Goal: Information Seeking & Learning: Learn about a topic

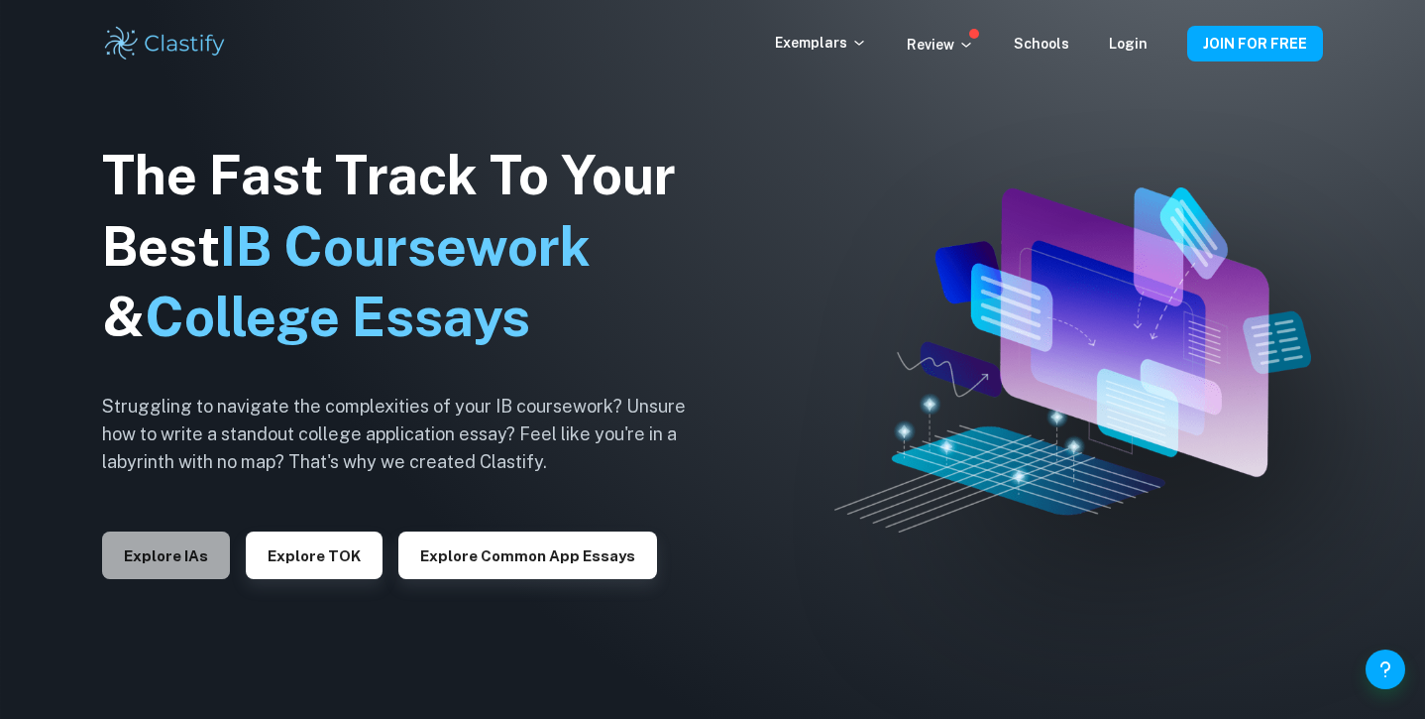
click at [179, 561] on button "Explore IAs" at bounding box center [166, 555] width 128 height 48
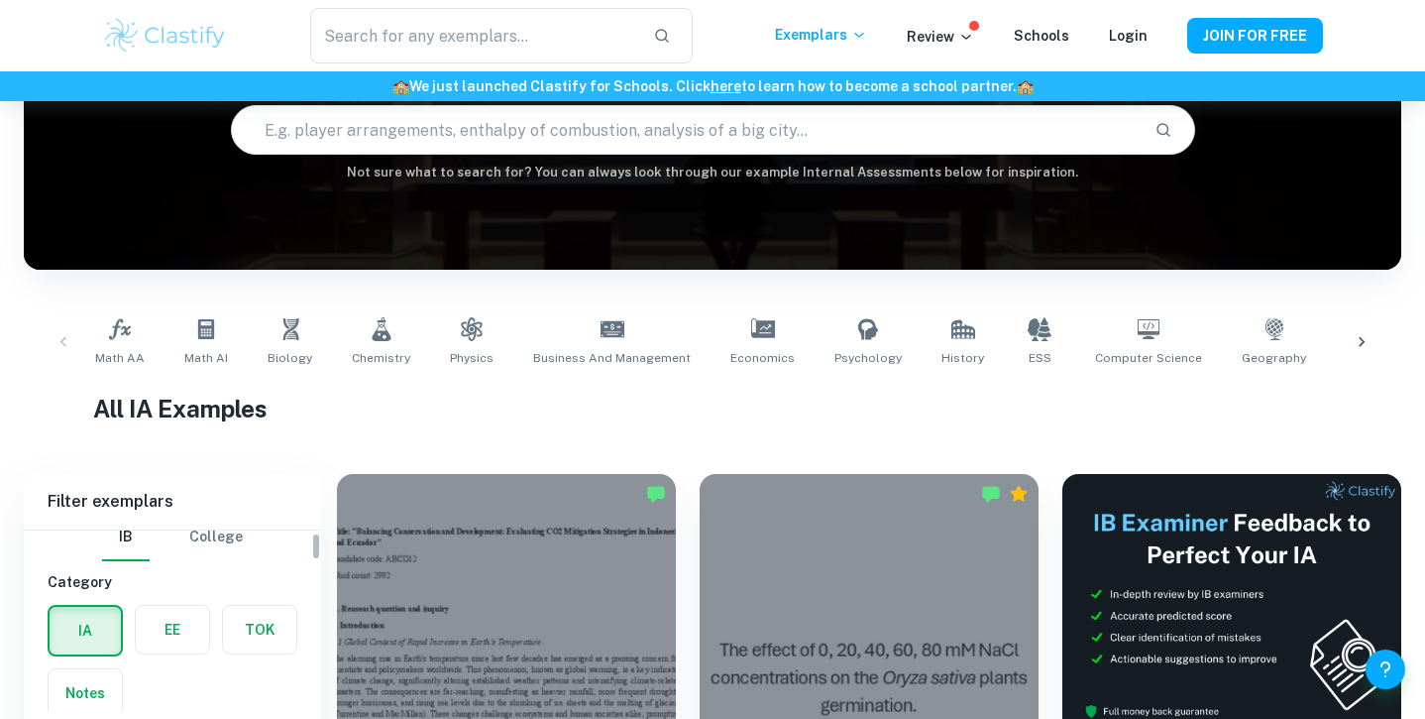
scroll to position [18, 0]
click at [207, 317] on icon at bounding box center [206, 329] width 24 height 24
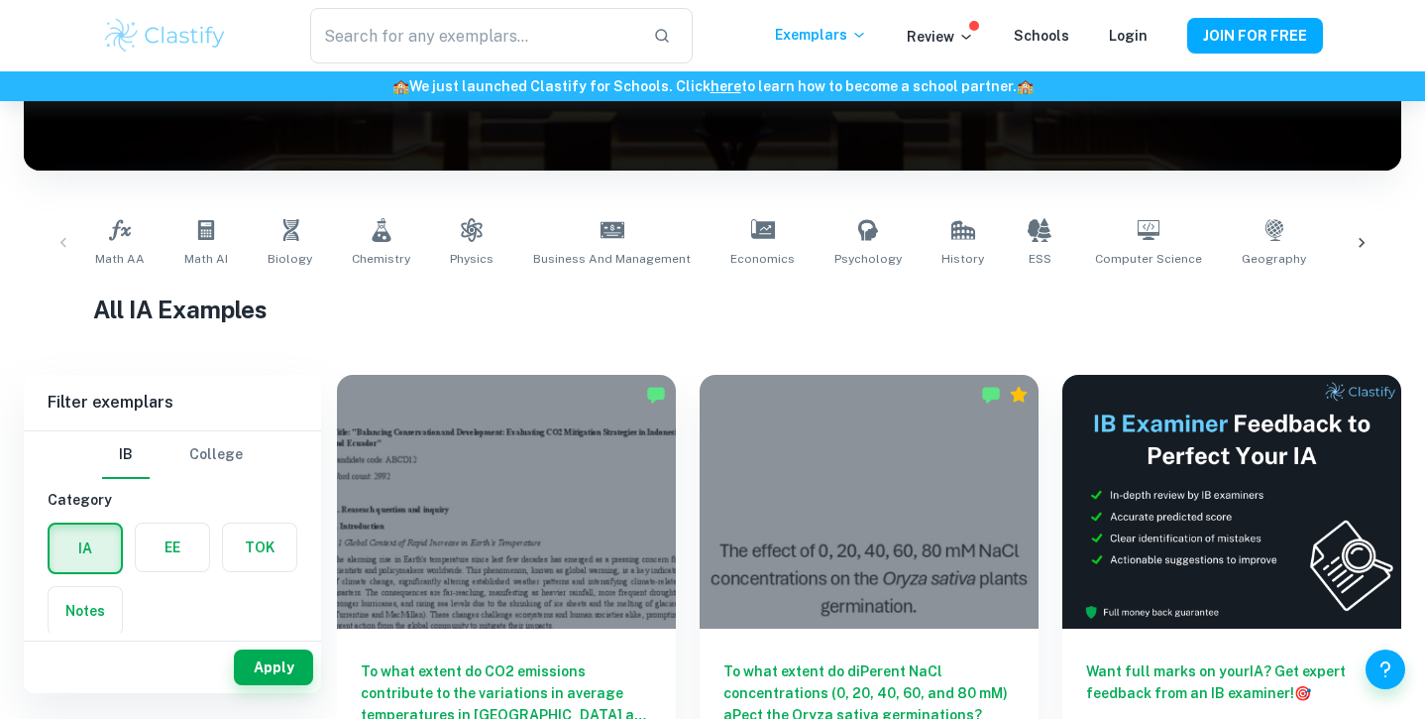
scroll to position [269, 0]
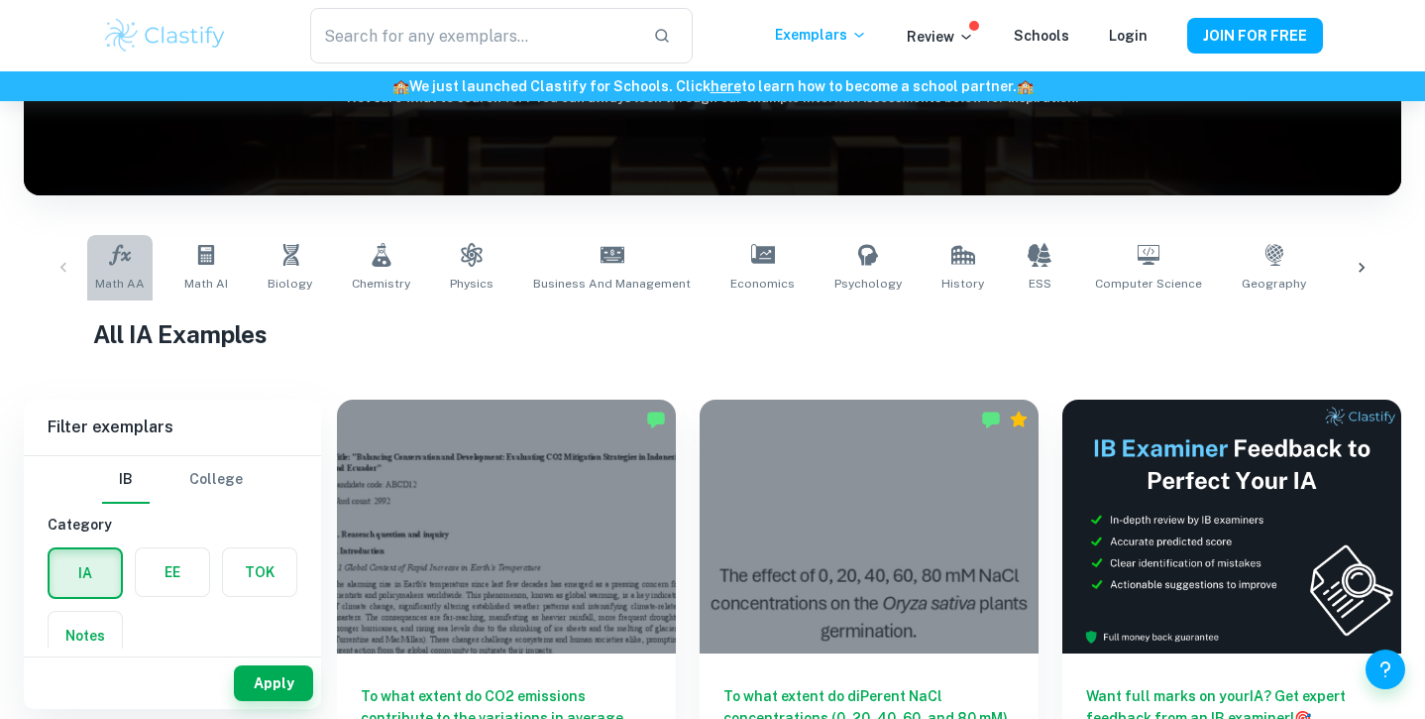
click at [111, 270] on link "Math AA" at bounding box center [119, 267] width 65 height 65
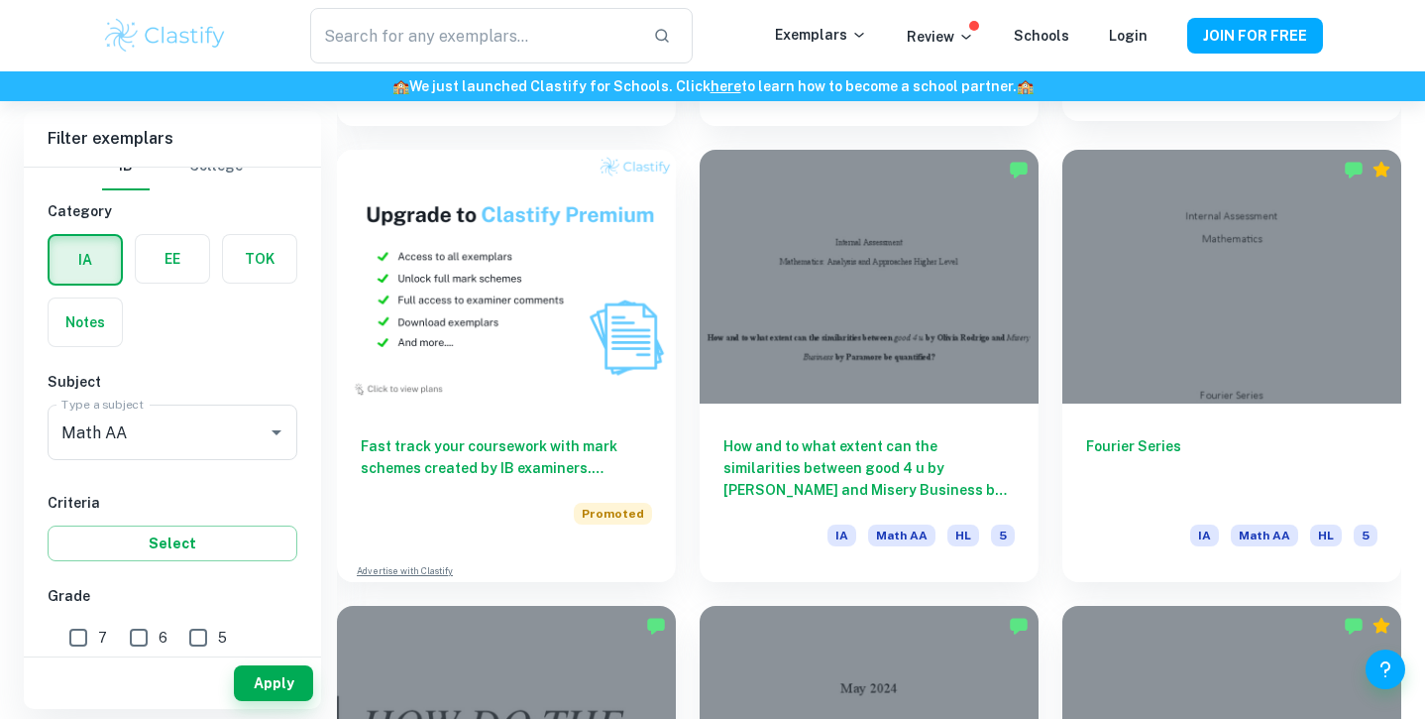
scroll to position [1430, 0]
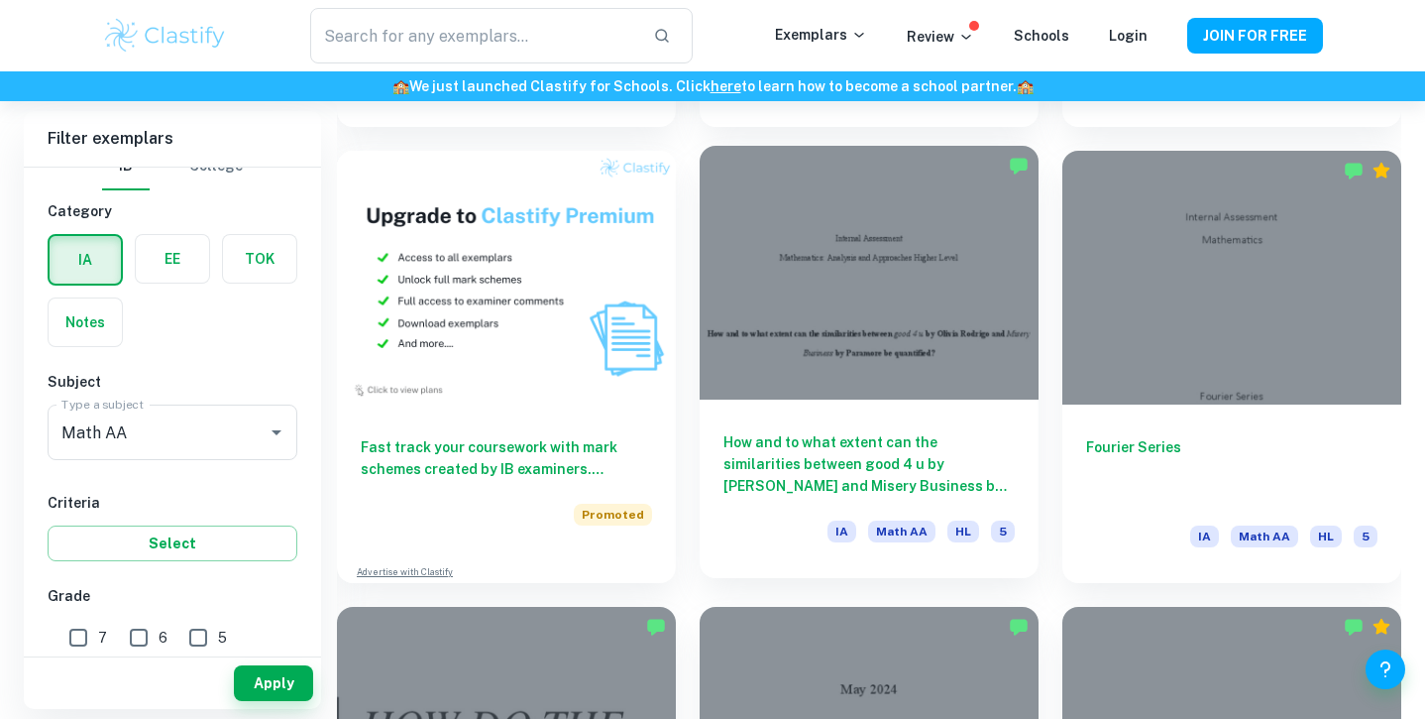
click at [932, 346] on div at bounding box center [869, 273] width 339 height 254
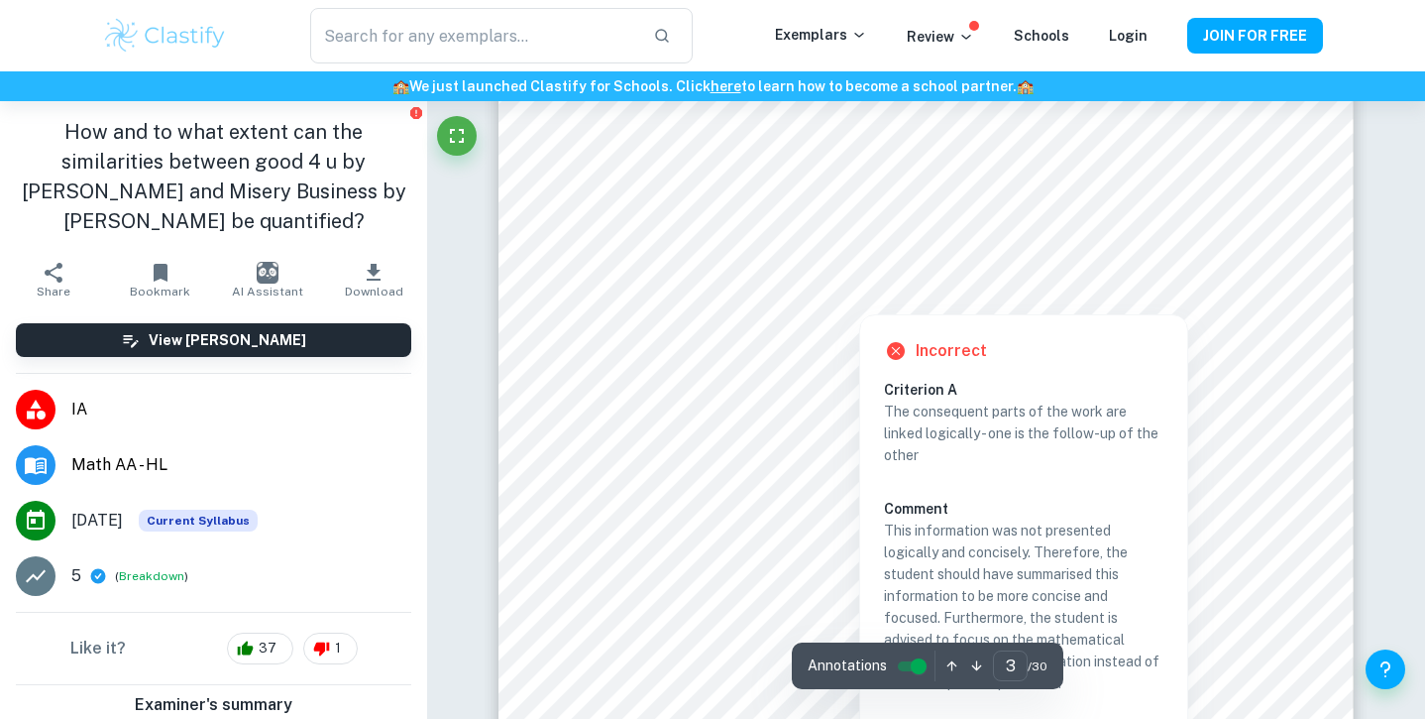
scroll to position [2796, 0]
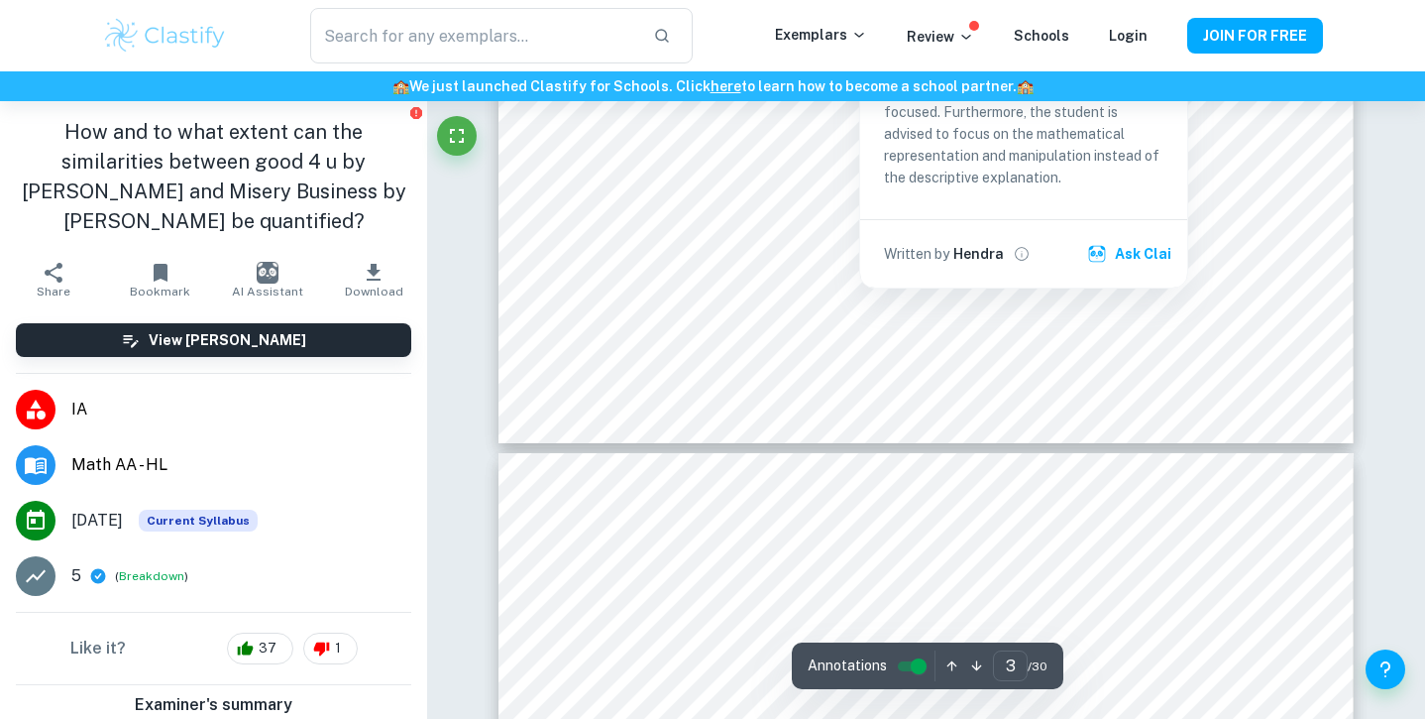
type input "4"
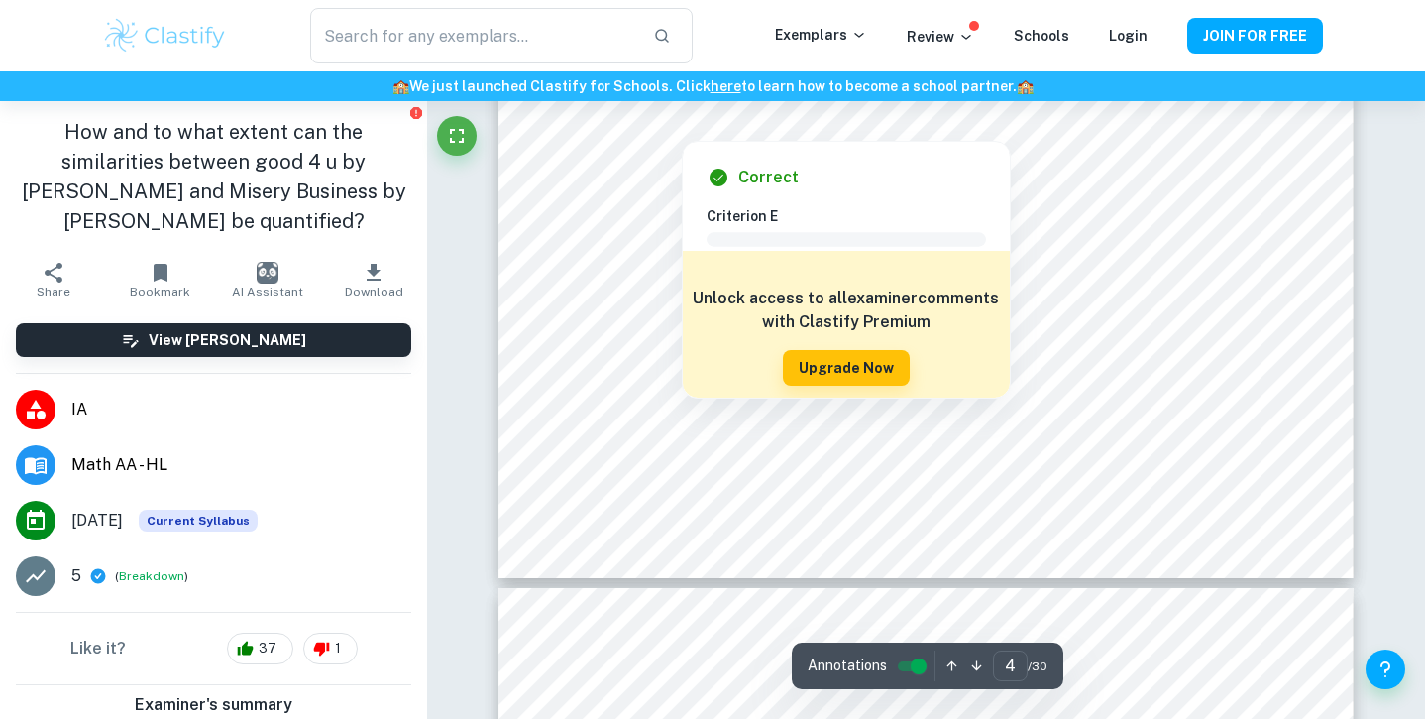
scroll to position [4278, 0]
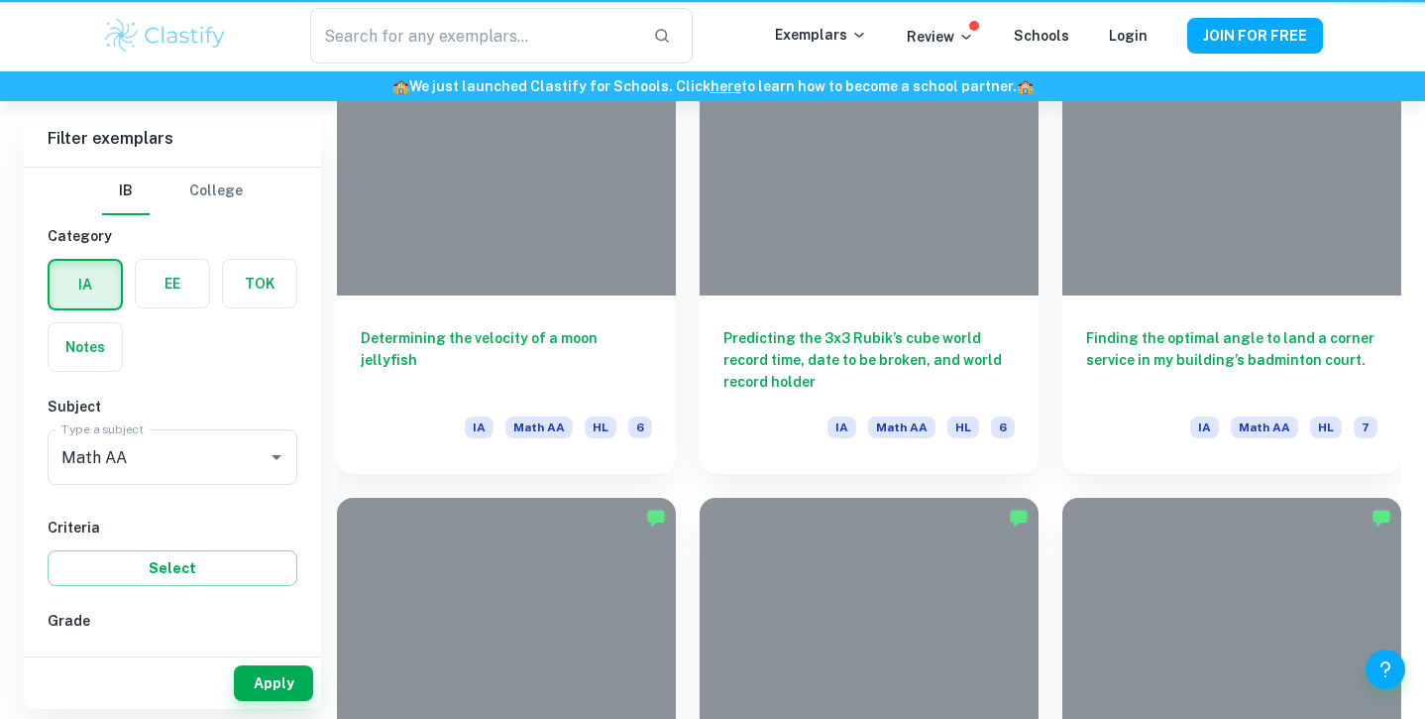
scroll to position [1430, 0]
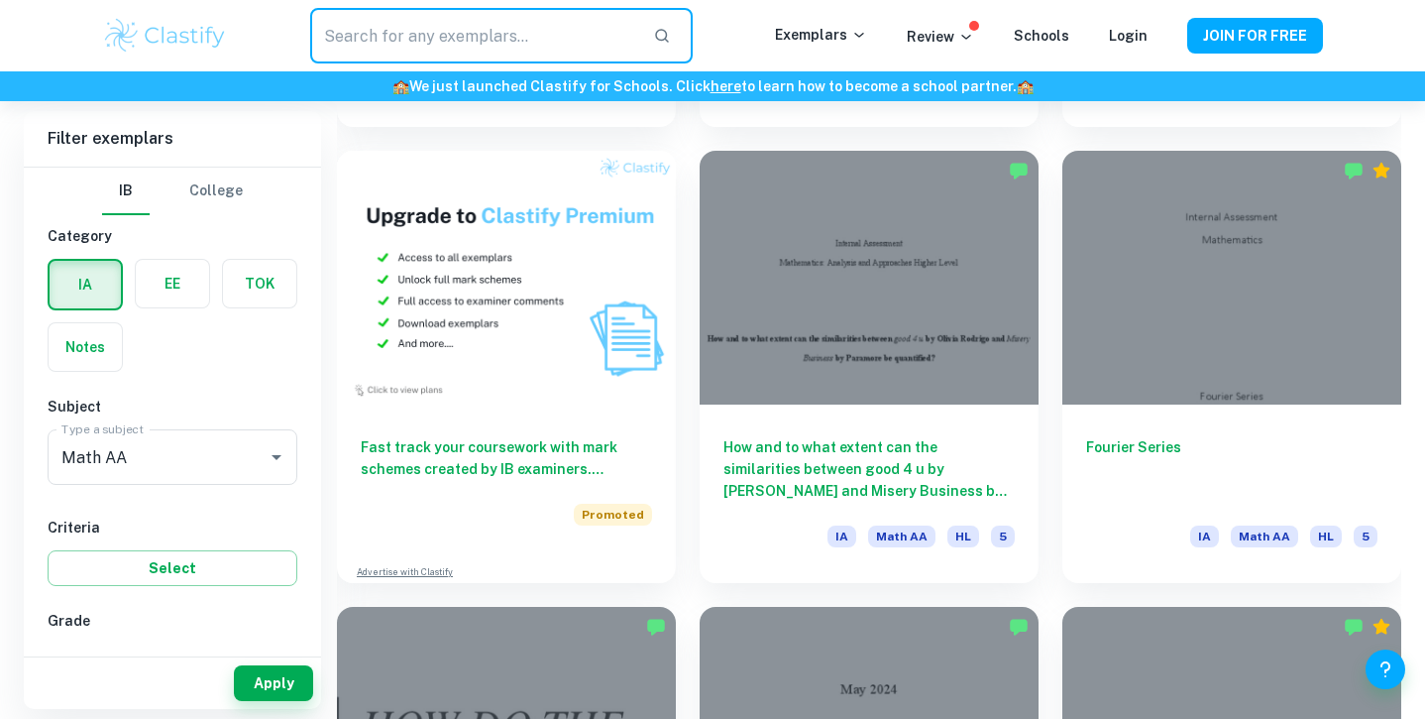
click at [504, 40] on input "text" at bounding box center [473, 36] width 327 height 56
type input "roller coaster"
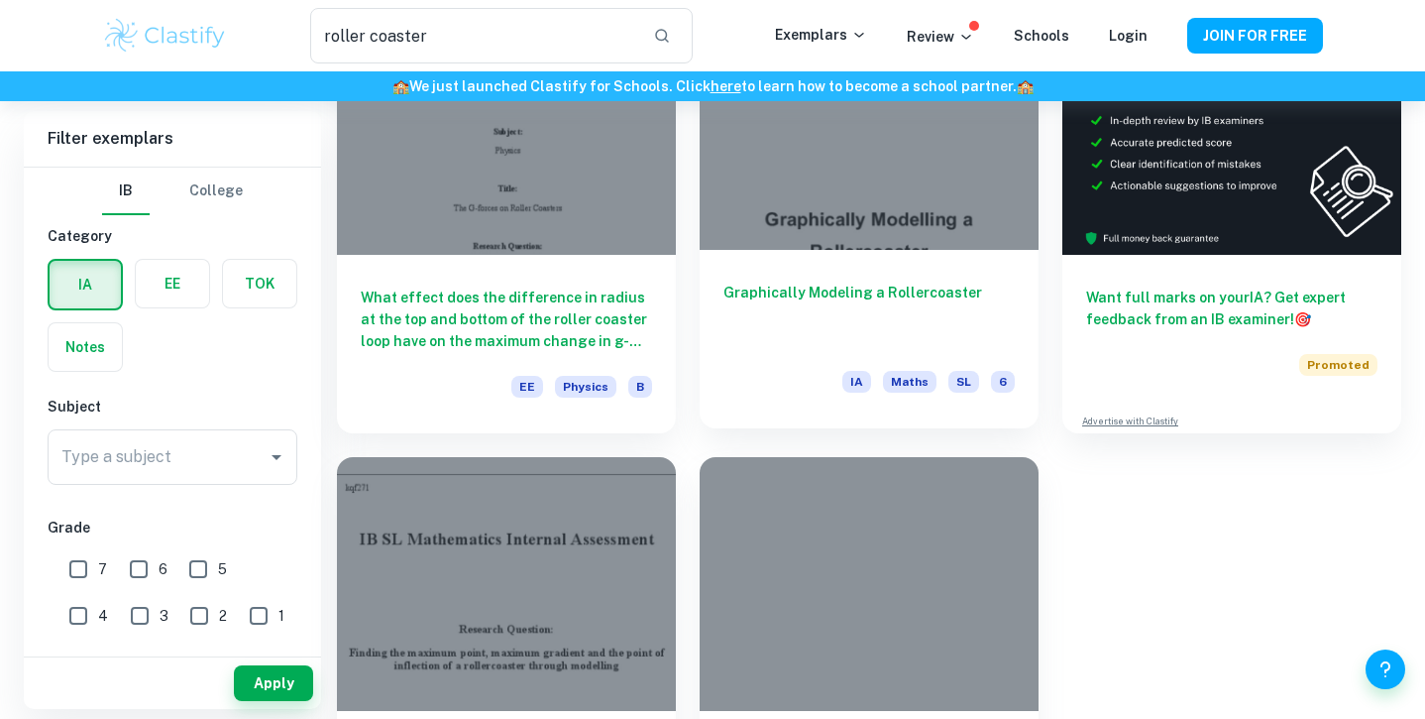
scroll to position [260, 0]
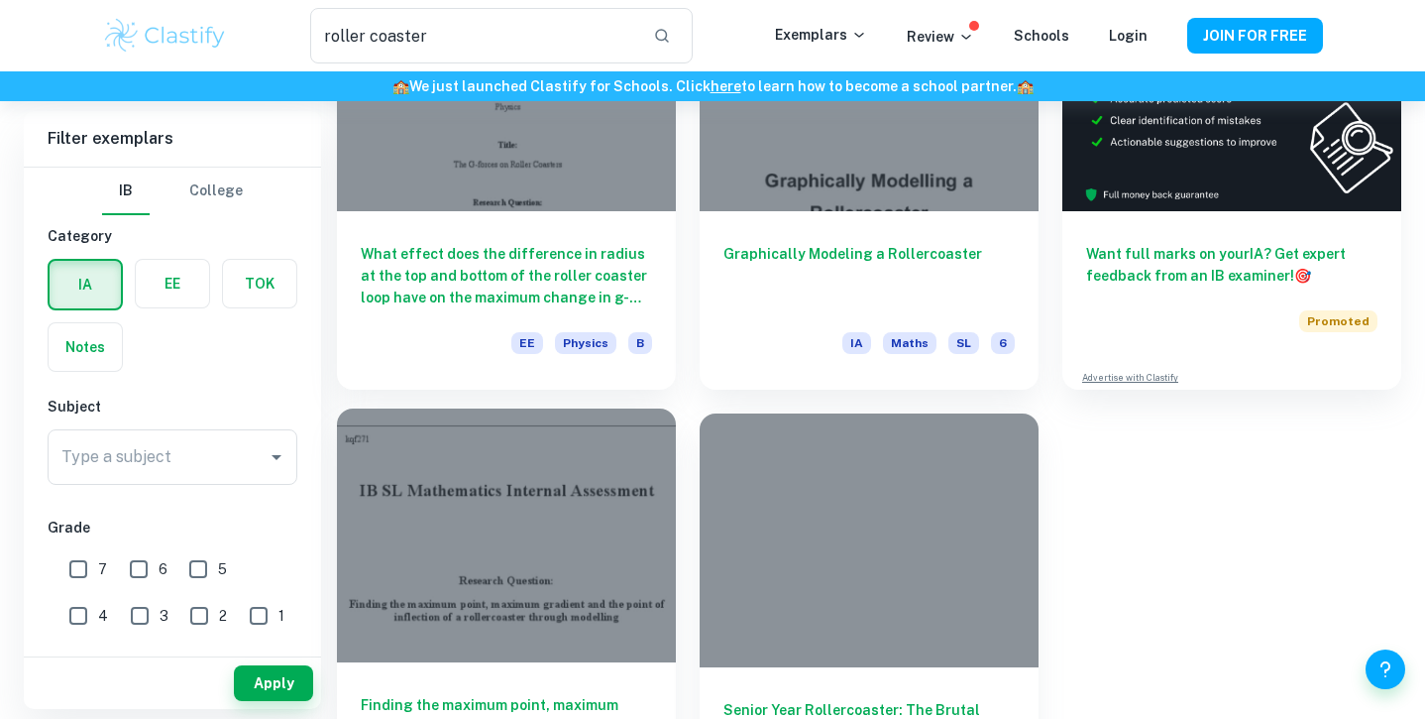
click at [484, 606] on div at bounding box center [506, 535] width 339 height 255
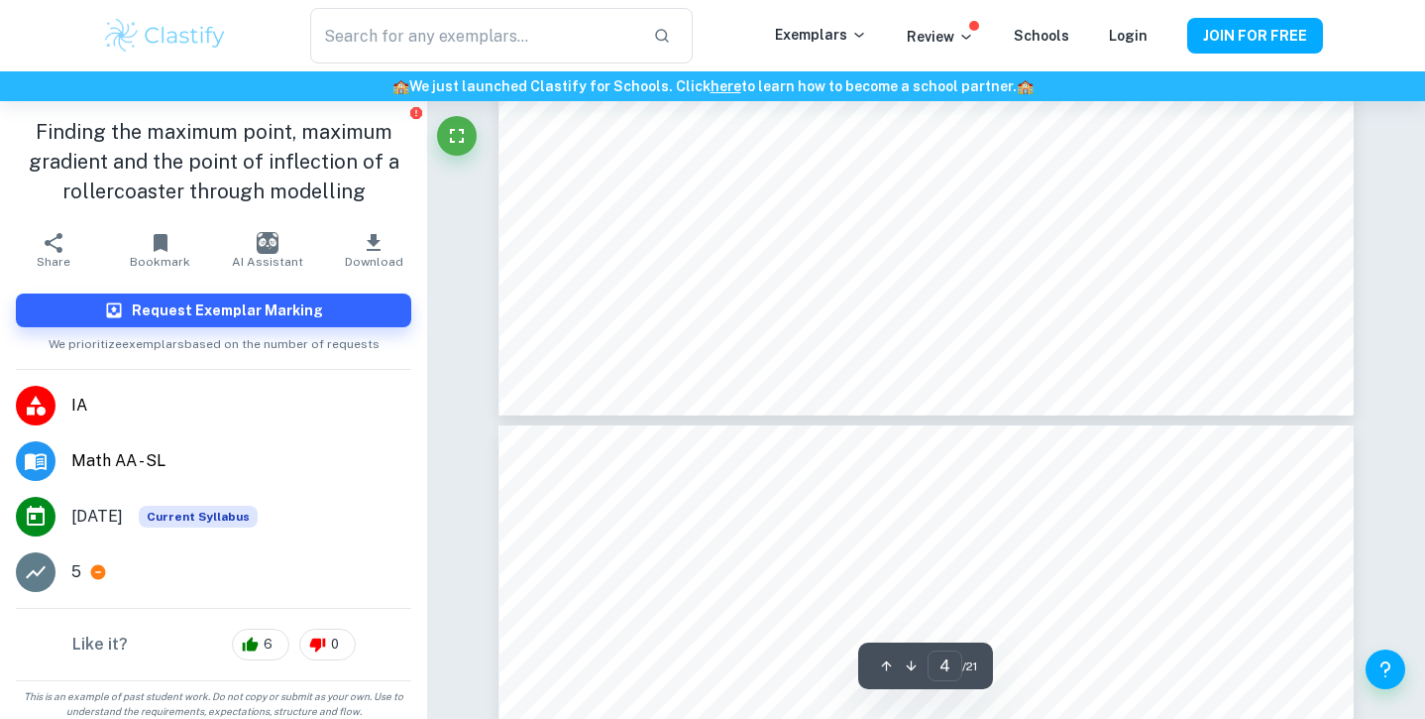
scroll to position [4855, 0]
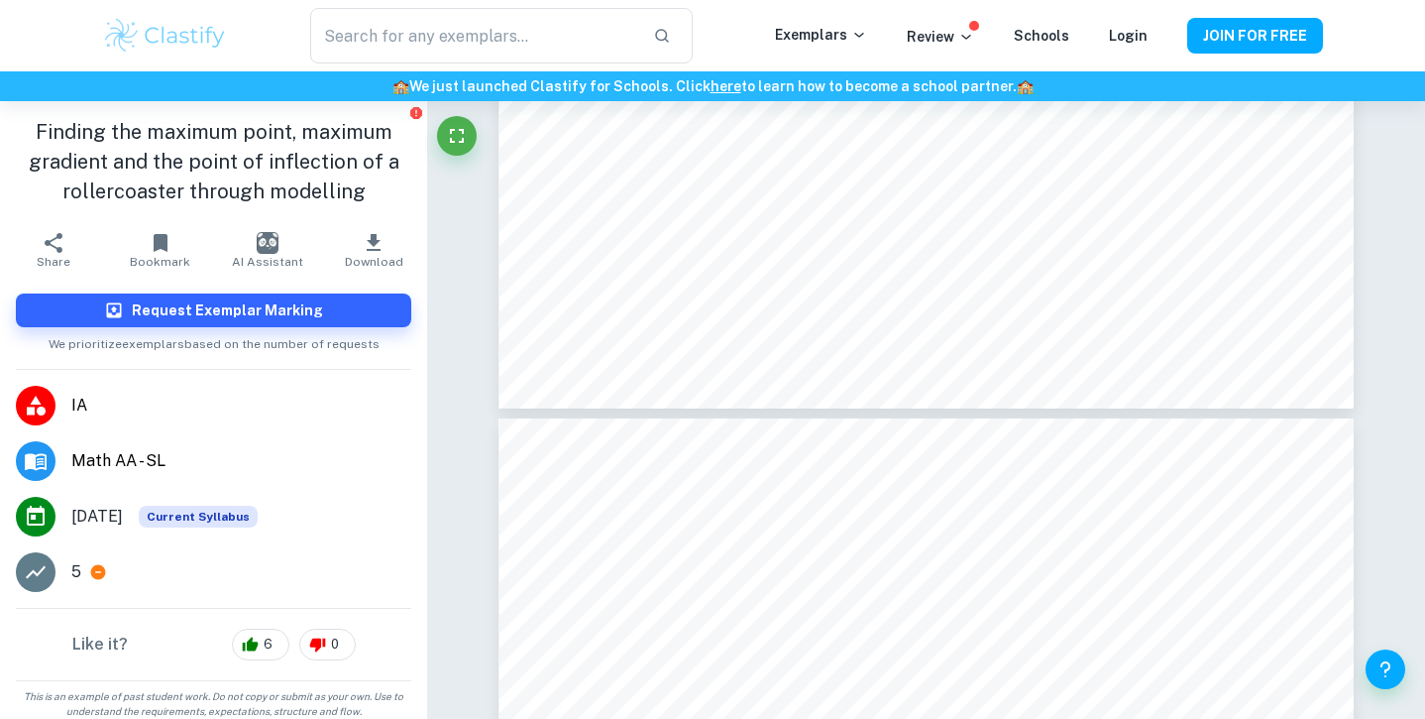
type input "5"
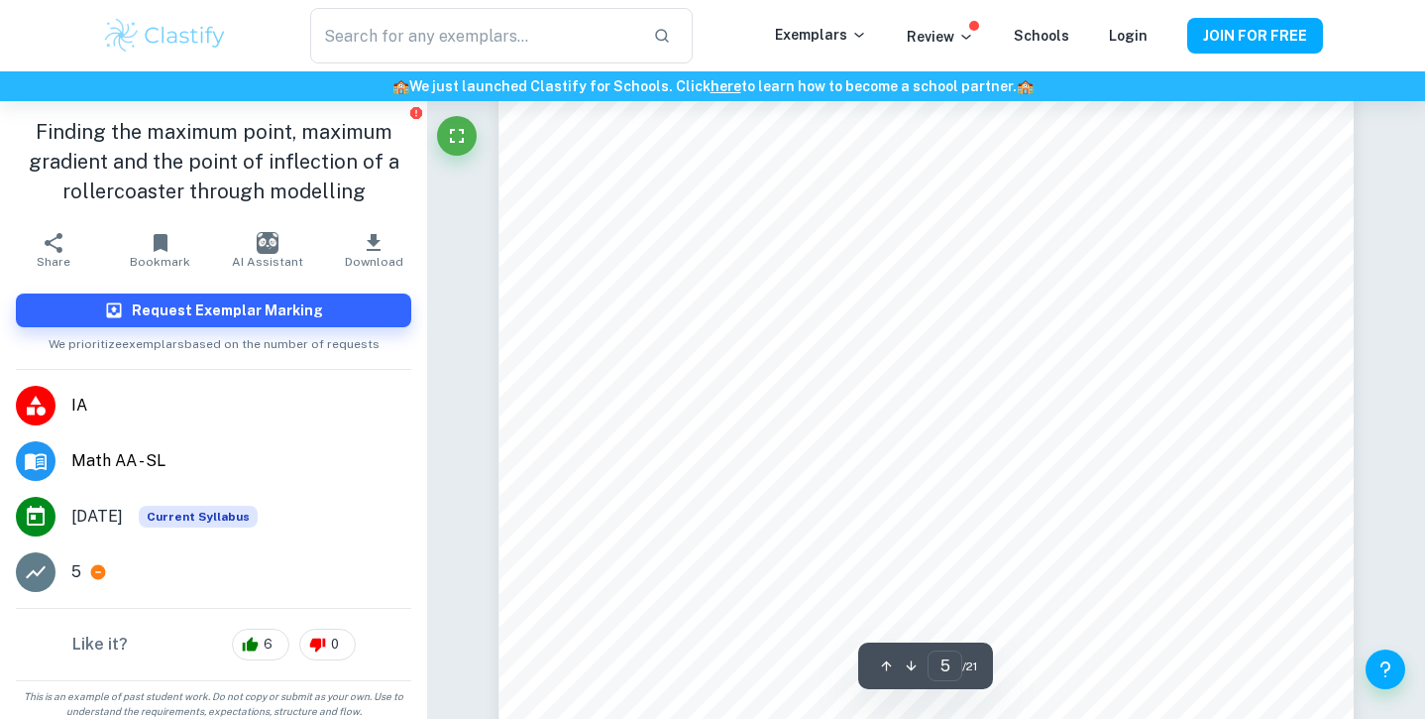
scroll to position [5468, 0]
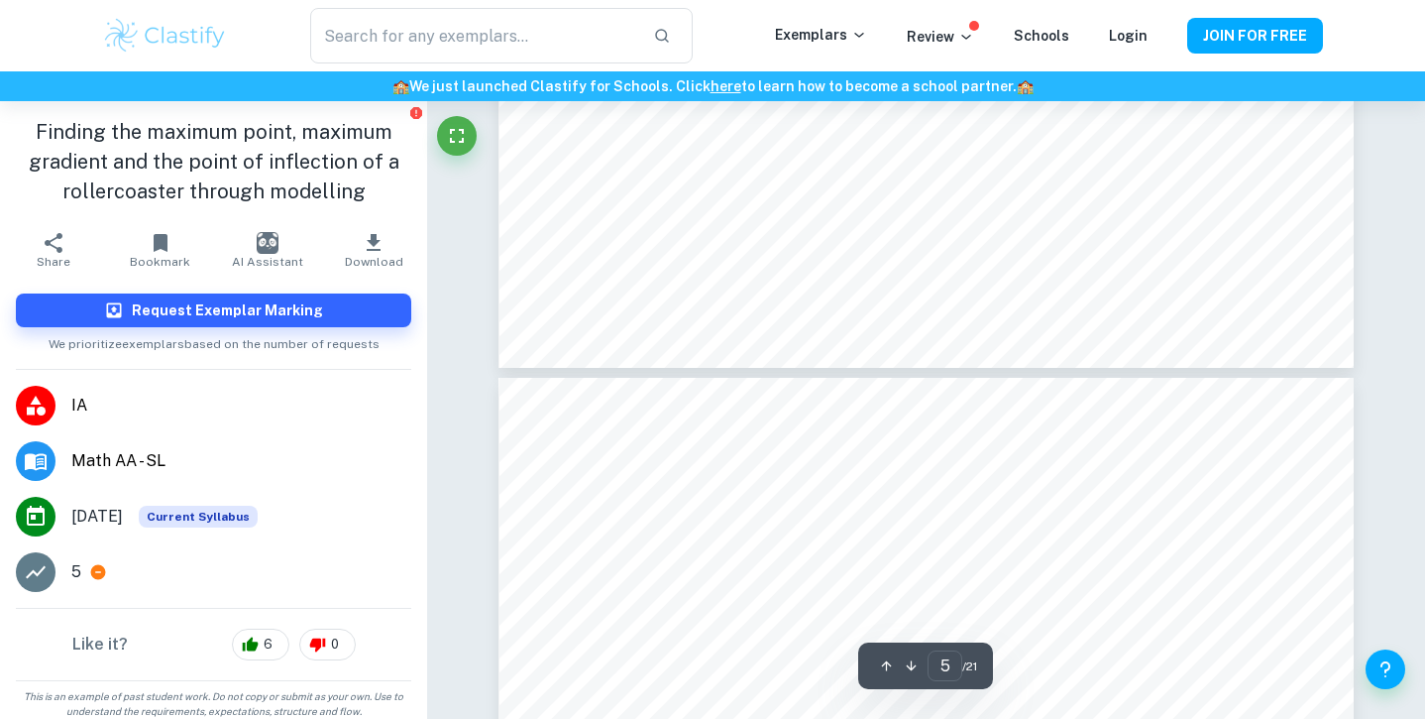
type input "roller coaster"
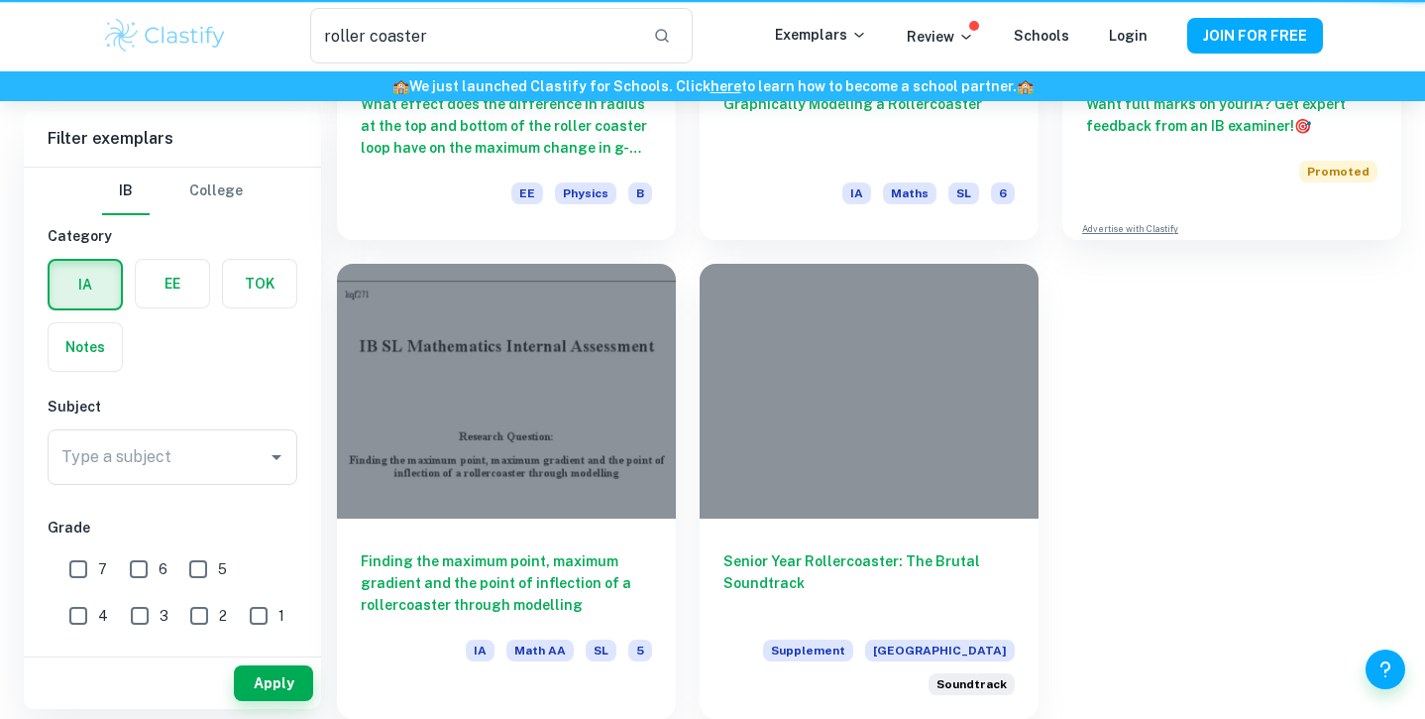
scroll to position [260, 0]
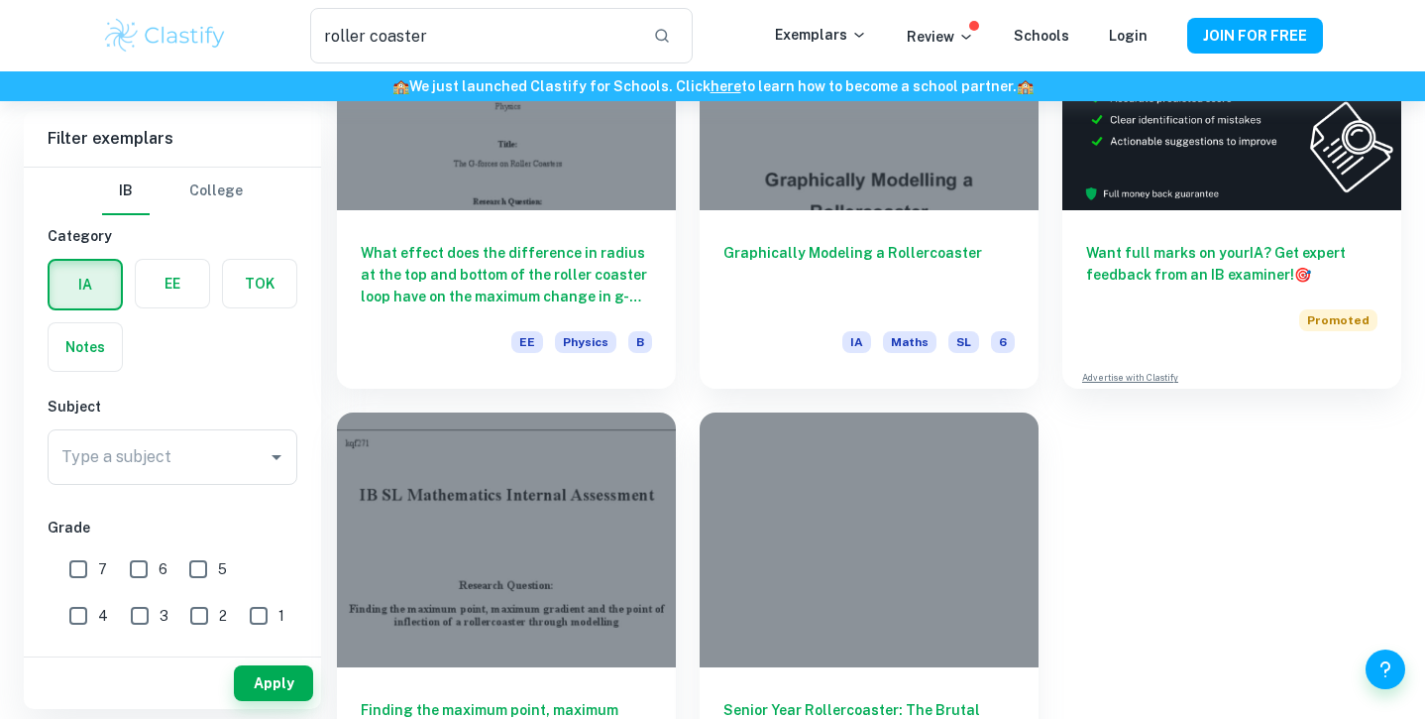
click at [77, 582] on input "7" at bounding box center [78, 569] width 40 height 40
checkbox input "true"
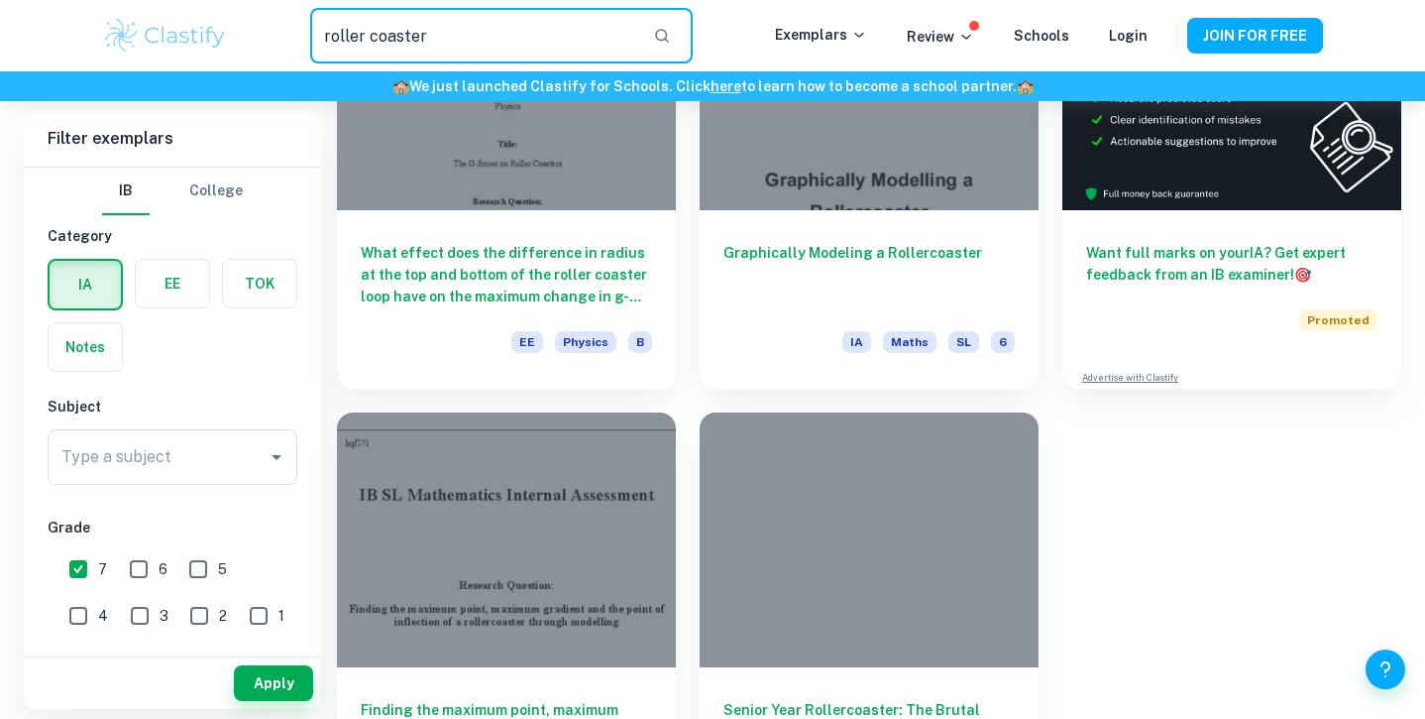
drag, startPoint x: 448, startPoint y: 35, endPoint x: 184, endPoint y: 34, distance: 263.6
click at [183, 34] on div "roller coaster ​ Exemplars Review Schools Login JOIN FOR FREE" at bounding box center [712, 36] width 1269 height 56
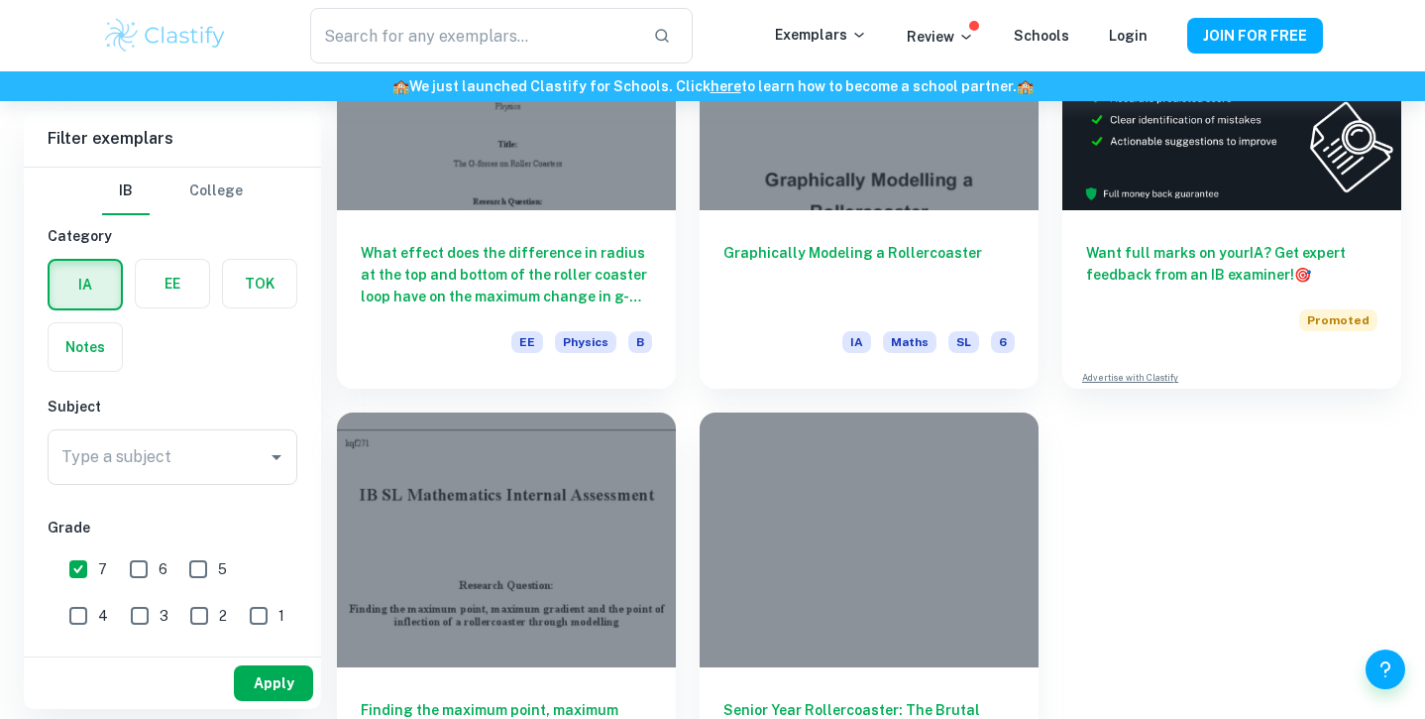
click at [262, 691] on button "Apply" at bounding box center [273, 683] width 79 height 36
type input "roller coaster"
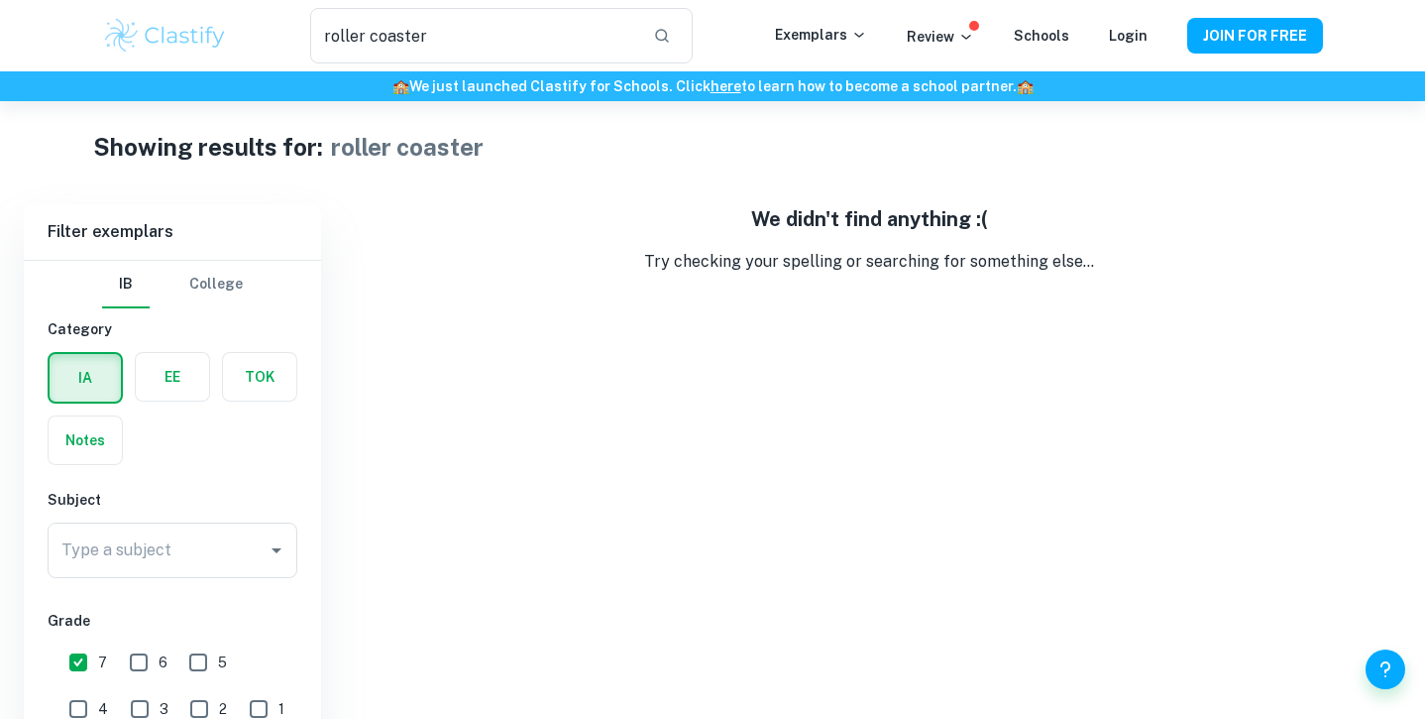
scroll to position [101, 0]
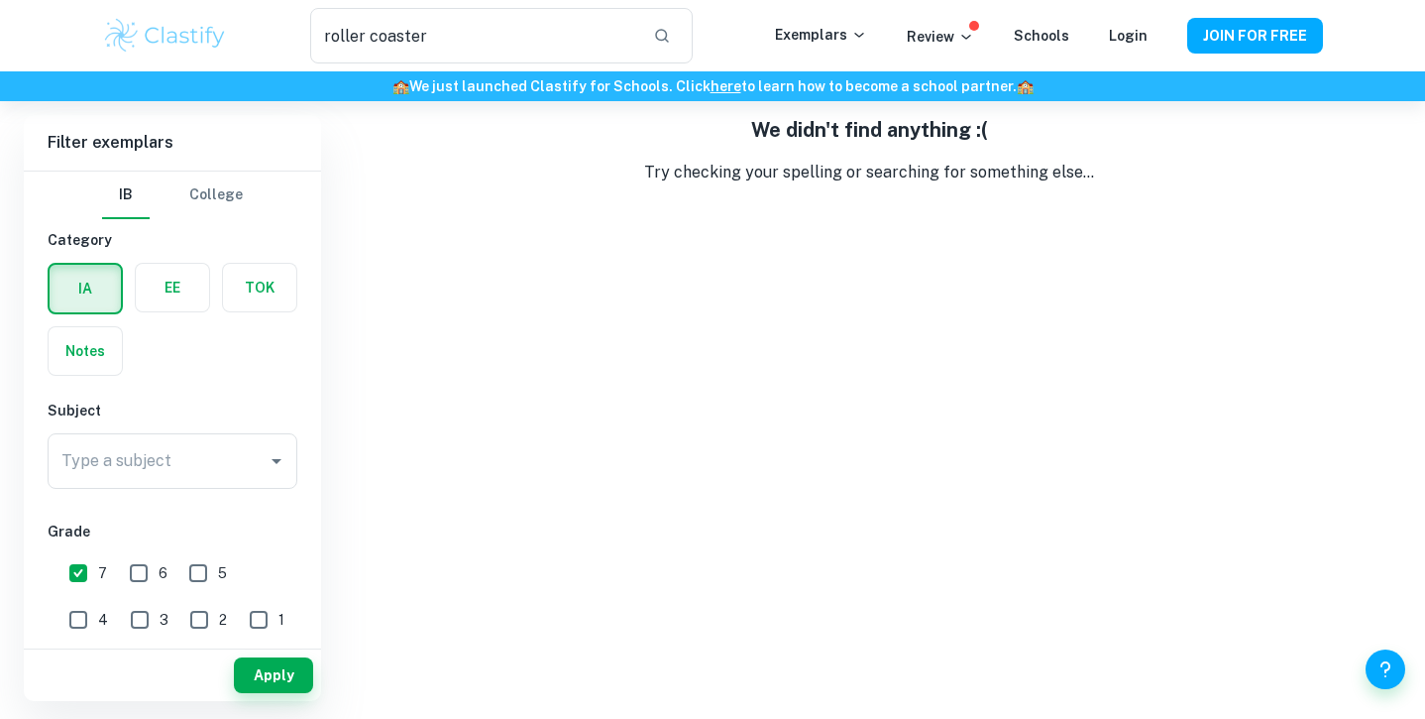
click at [143, 567] on input "6" at bounding box center [139, 573] width 40 height 40
checkbox input "true"
click at [164, 481] on div "Type a subject" at bounding box center [173, 461] width 250 height 56
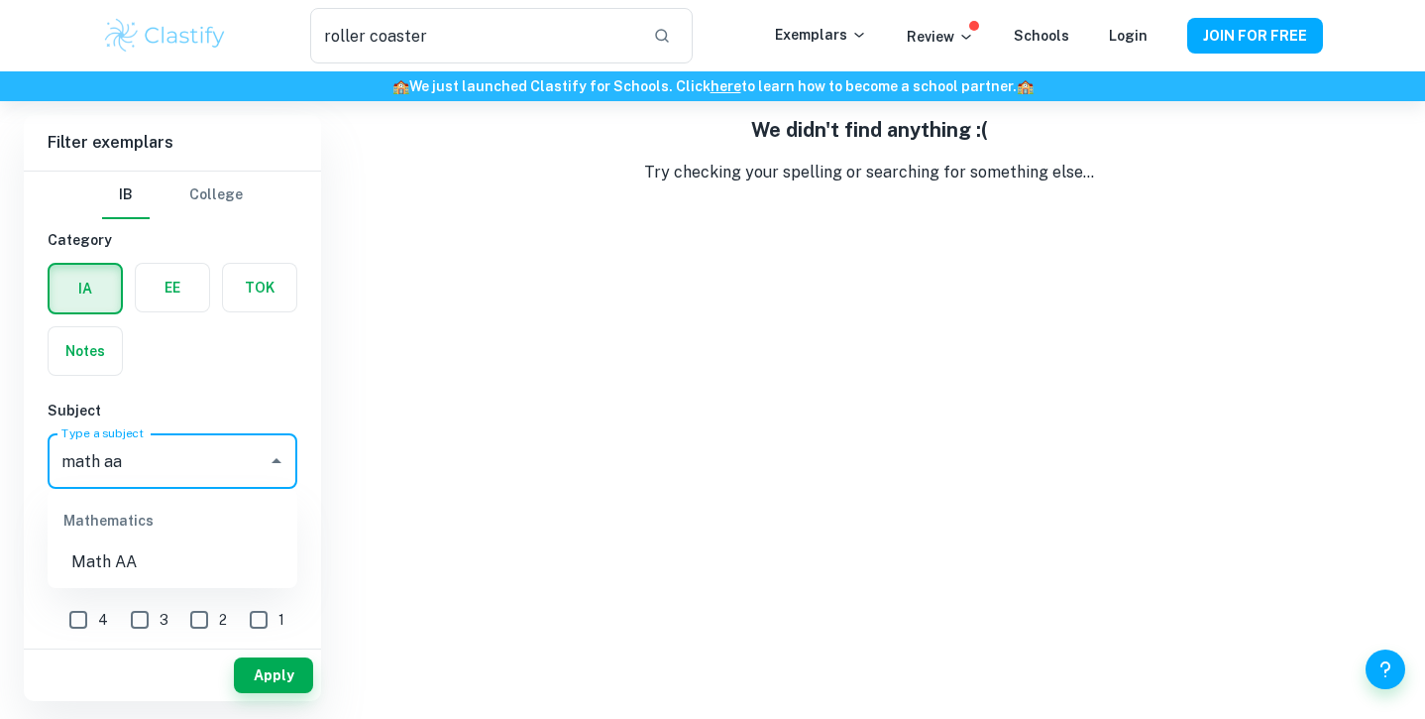
click at [80, 556] on li "Math AA" at bounding box center [173, 562] width 250 height 36
type input "Math AA"
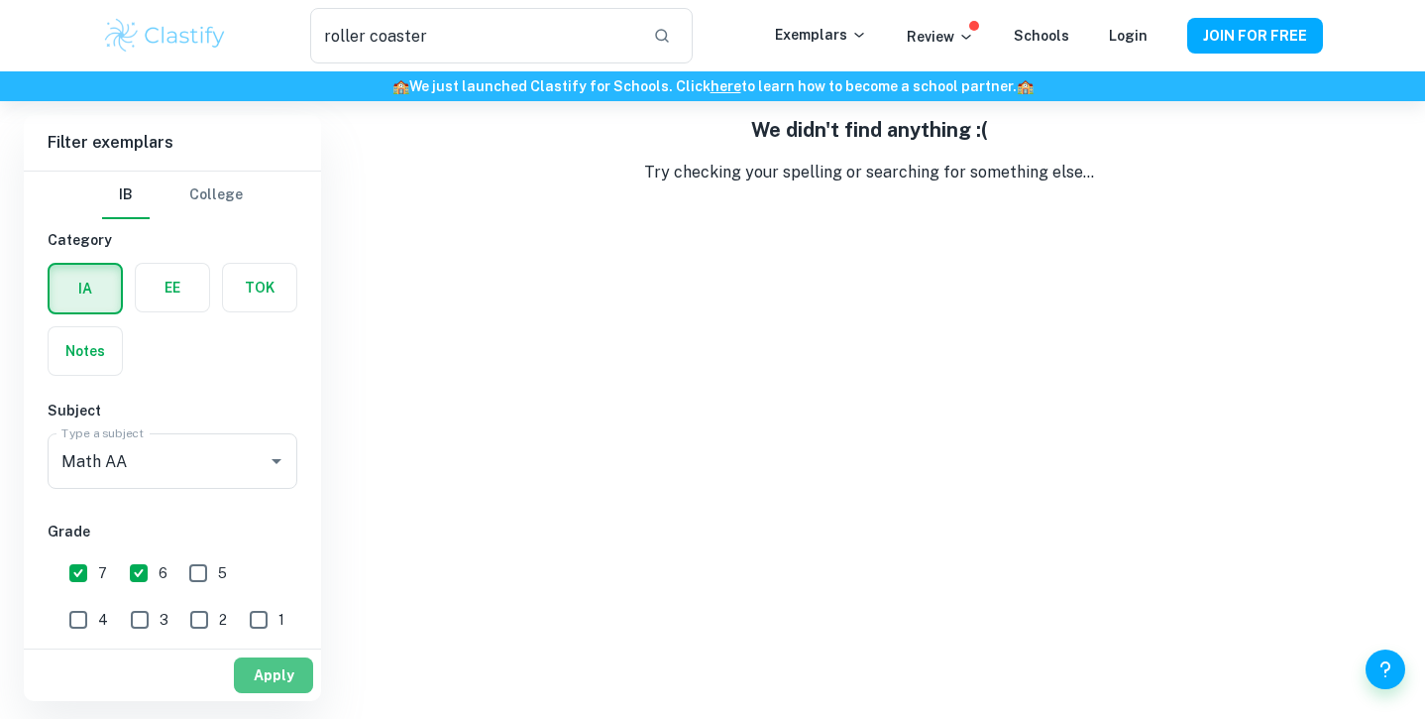
click at [274, 666] on button "Apply" at bounding box center [273, 675] width 79 height 36
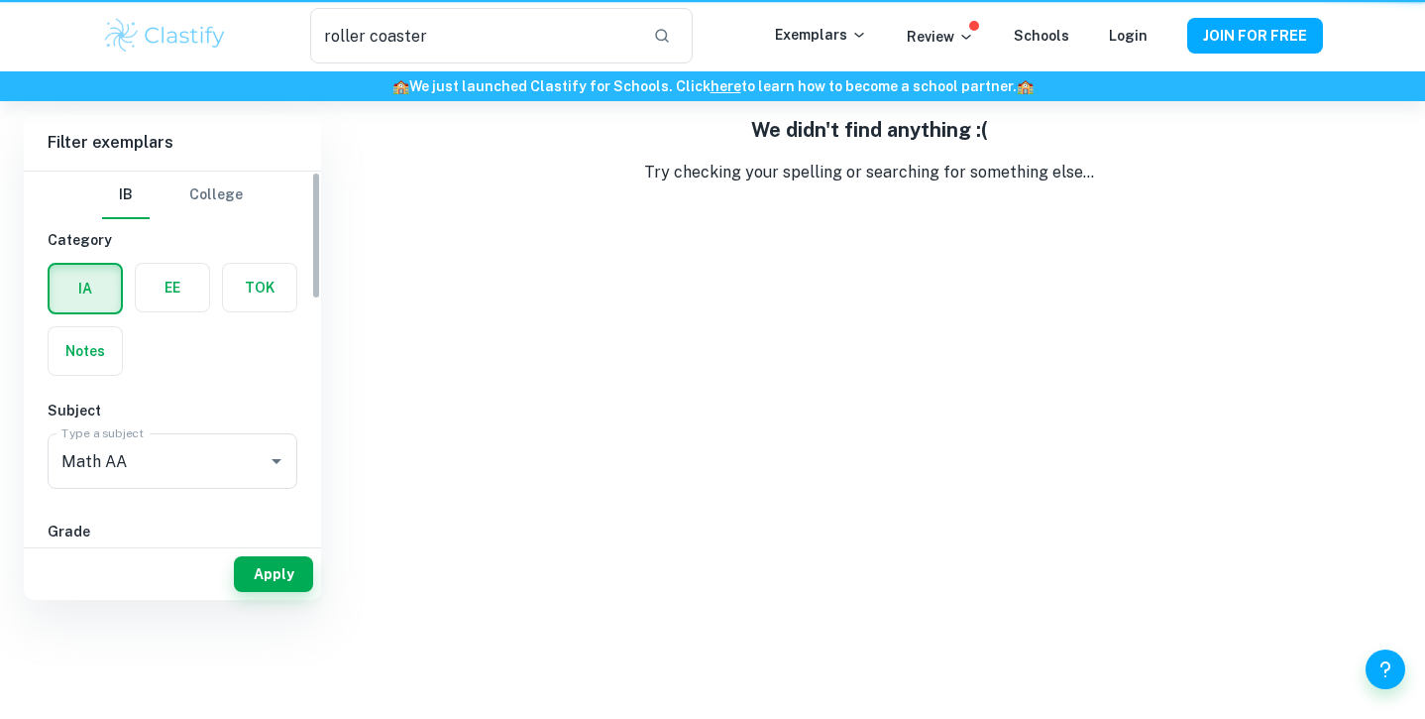
scroll to position [0, 0]
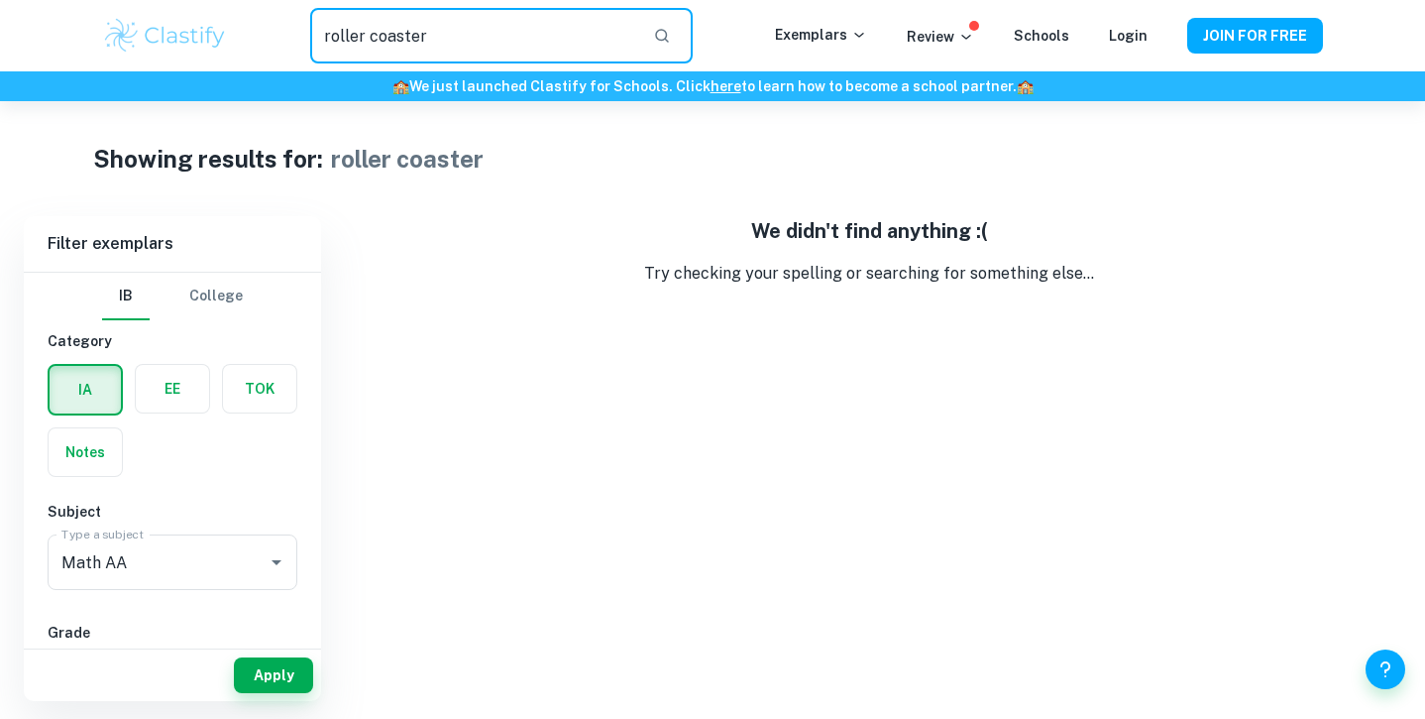
drag, startPoint x: 447, startPoint y: 50, endPoint x: 292, endPoint y: 49, distance: 154.6
click at [292, 49] on div "roller coaster ​" at bounding box center [501, 36] width 547 height 56
type input "r"
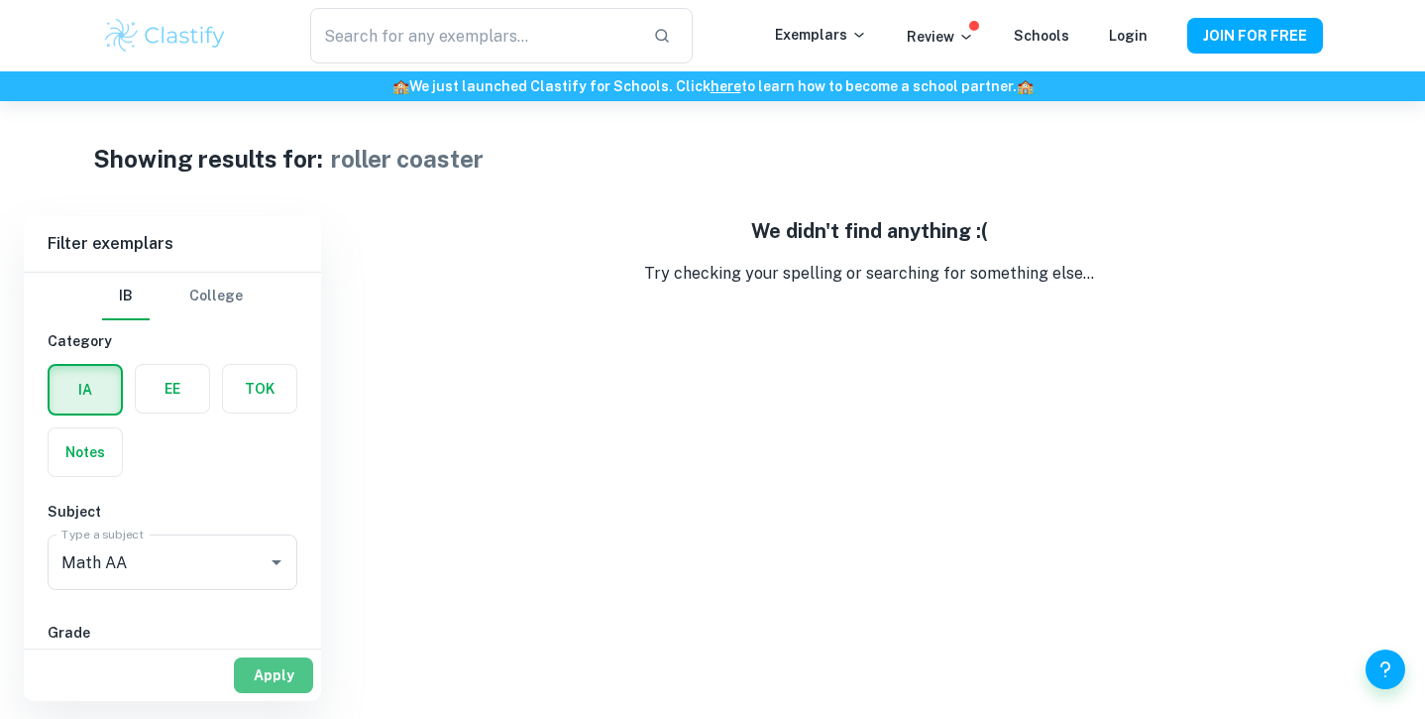
click at [251, 667] on button "Apply" at bounding box center [273, 675] width 79 height 36
type input "roller coaster"
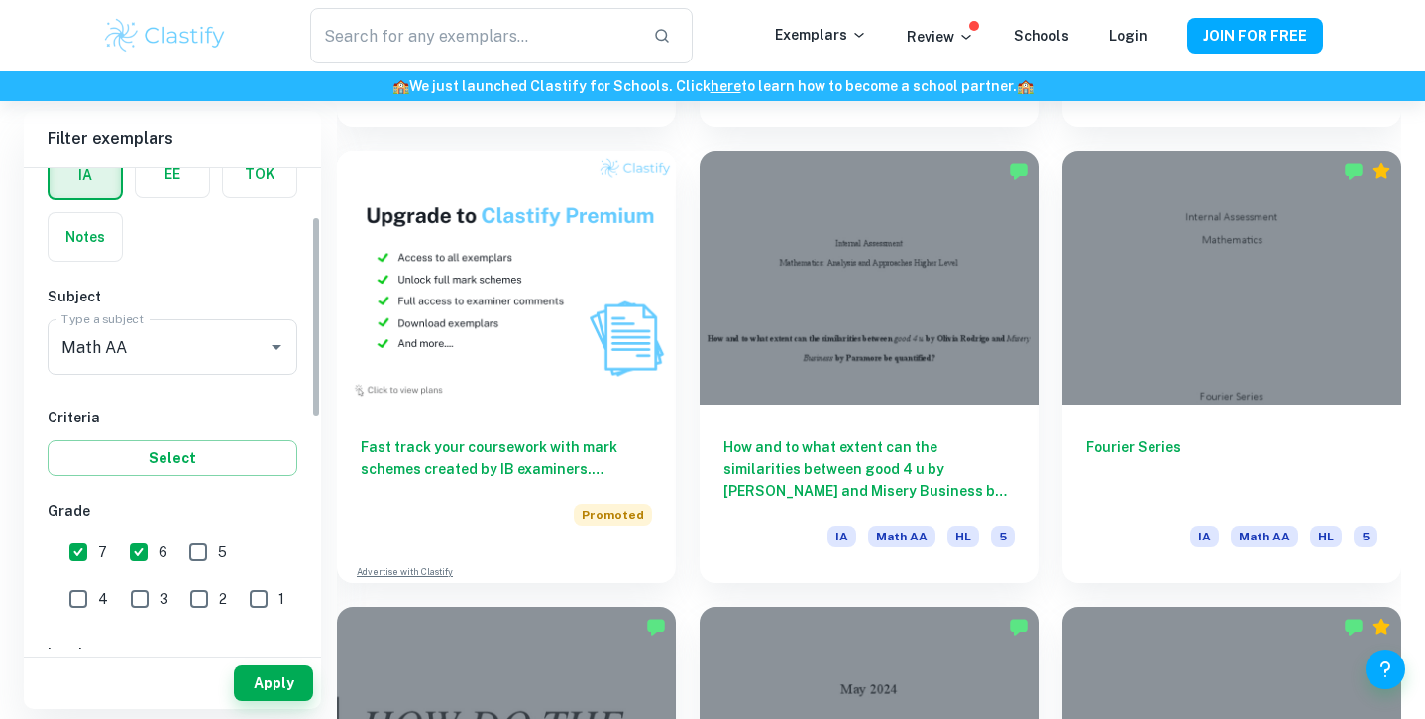
scroll to position [122, 0]
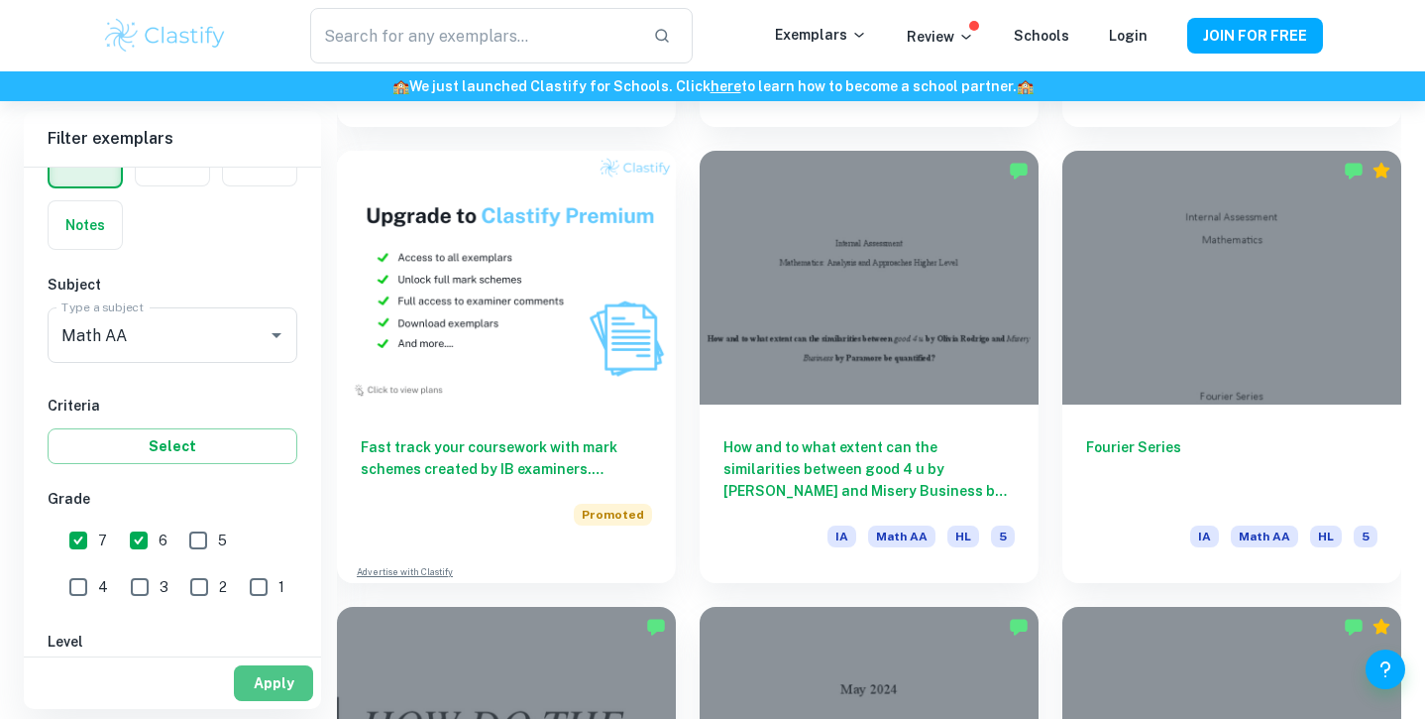
click at [262, 675] on button "Apply" at bounding box center [273, 683] width 79 height 36
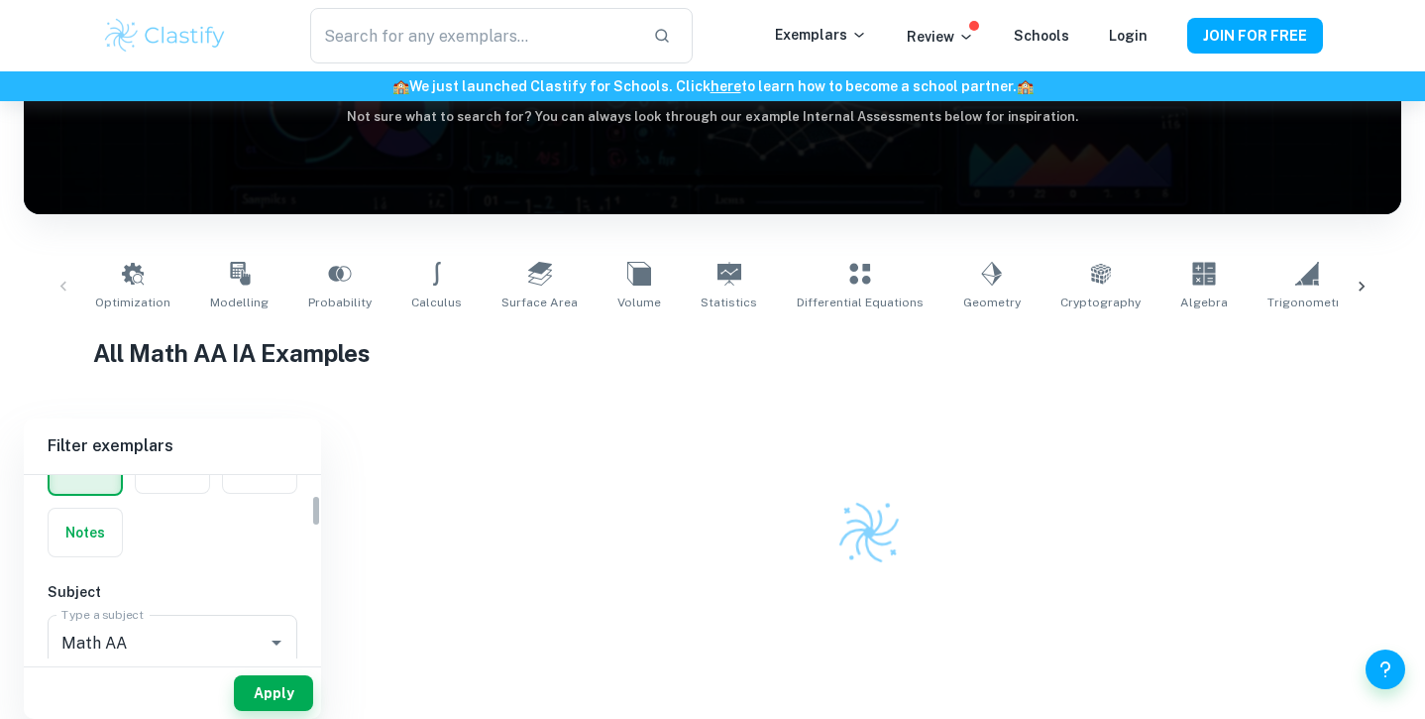
scroll to position [247, 0]
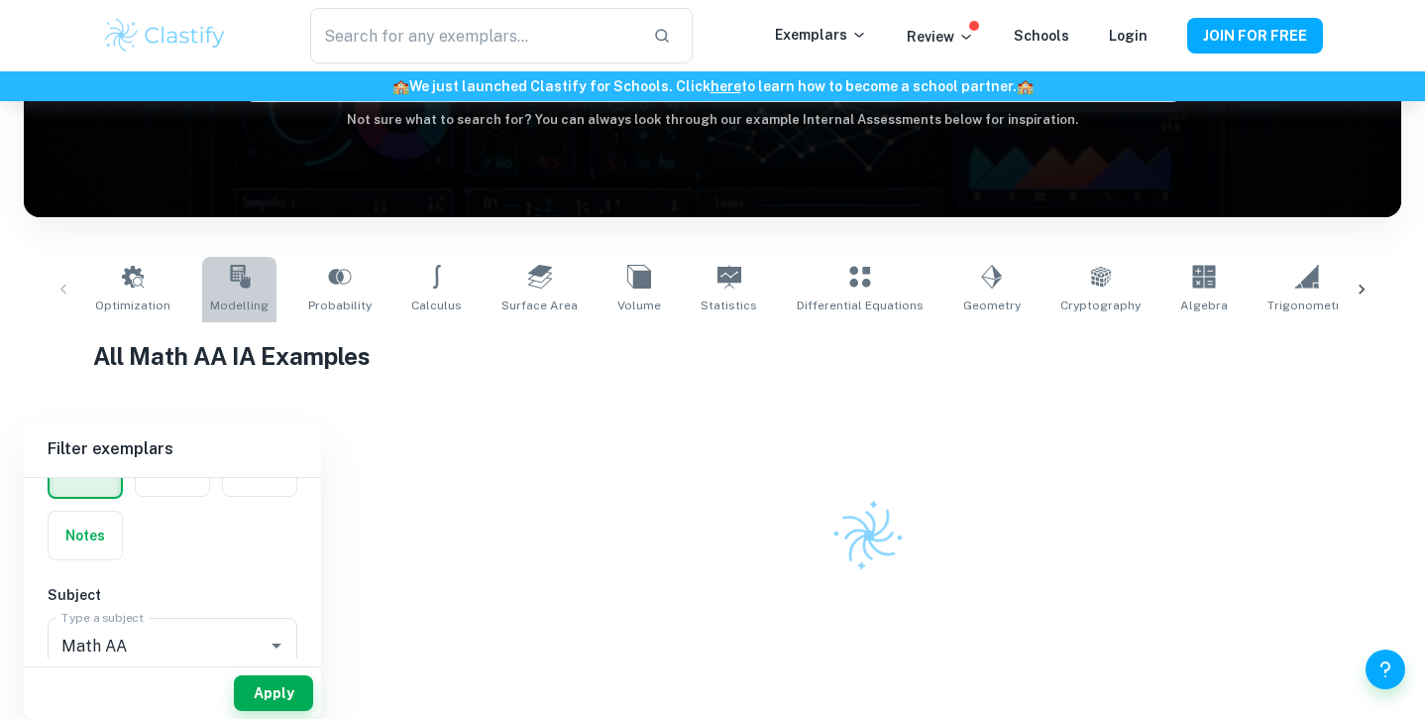
click at [251, 284] on link "Modelling" at bounding box center [239, 289] width 74 height 65
